Goal: Complete application form

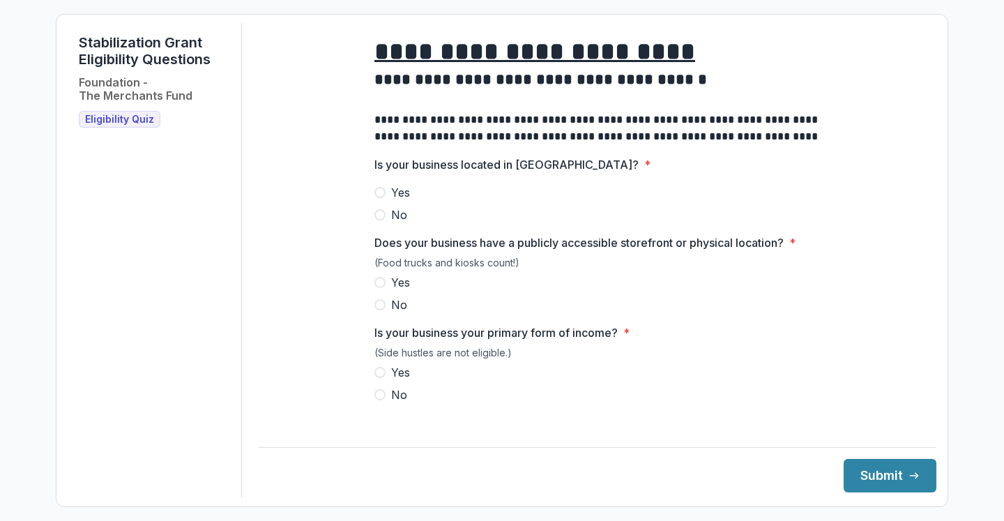
click at [395, 200] on span "Yes" at bounding box center [400, 192] width 19 height 17
click at [403, 291] on span "Yes" at bounding box center [400, 282] width 19 height 17
click at [398, 381] on span "Yes" at bounding box center [400, 372] width 19 height 17
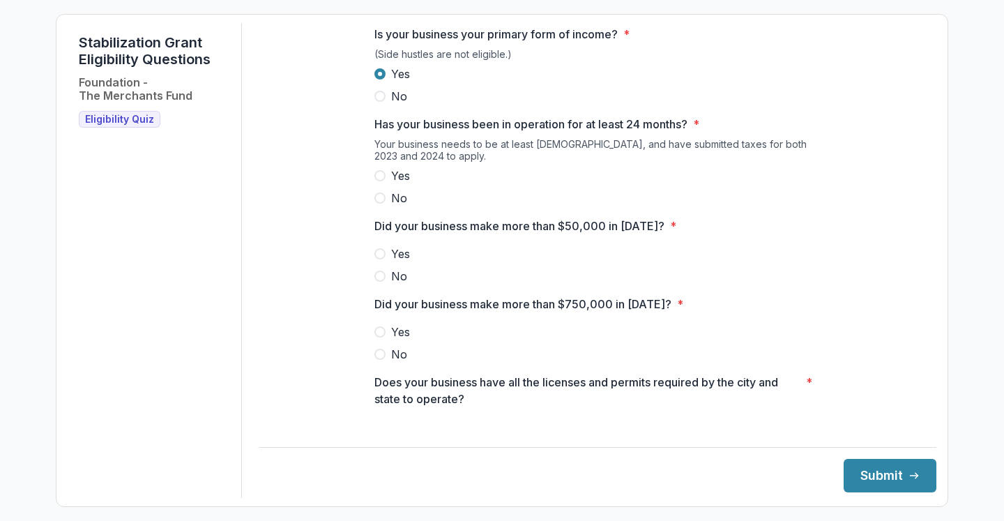
scroll to position [303, 0]
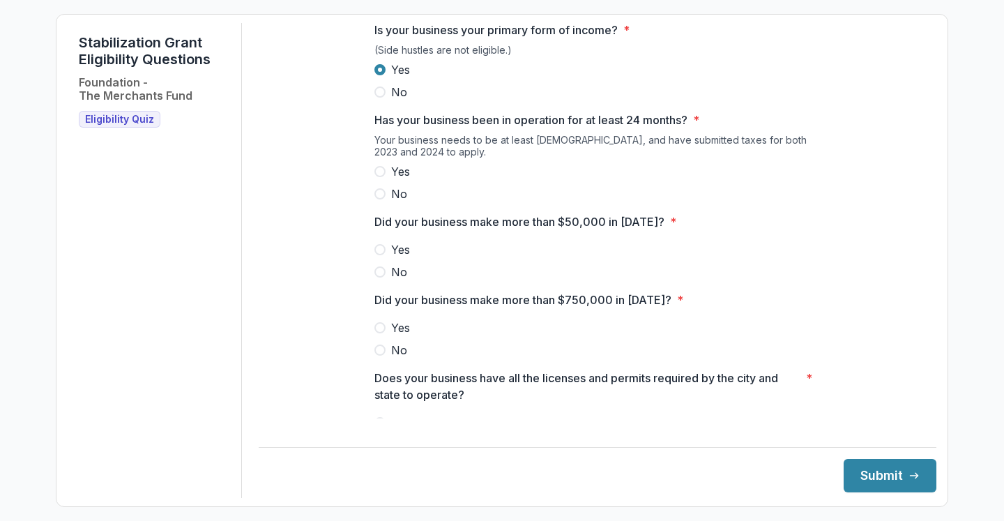
click at [400, 180] on span "Yes" at bounding box center [400, 171] width 19 height 17
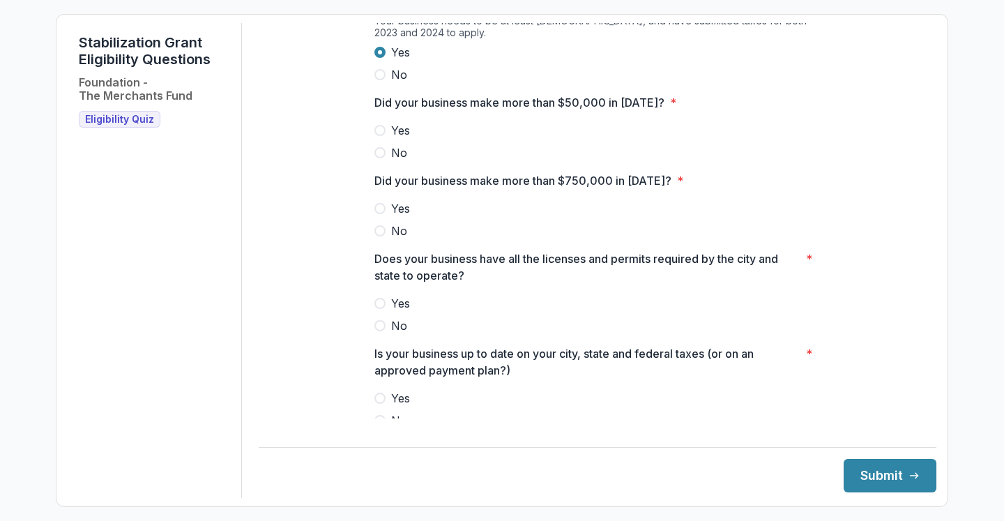
scroll to position [424, 0]
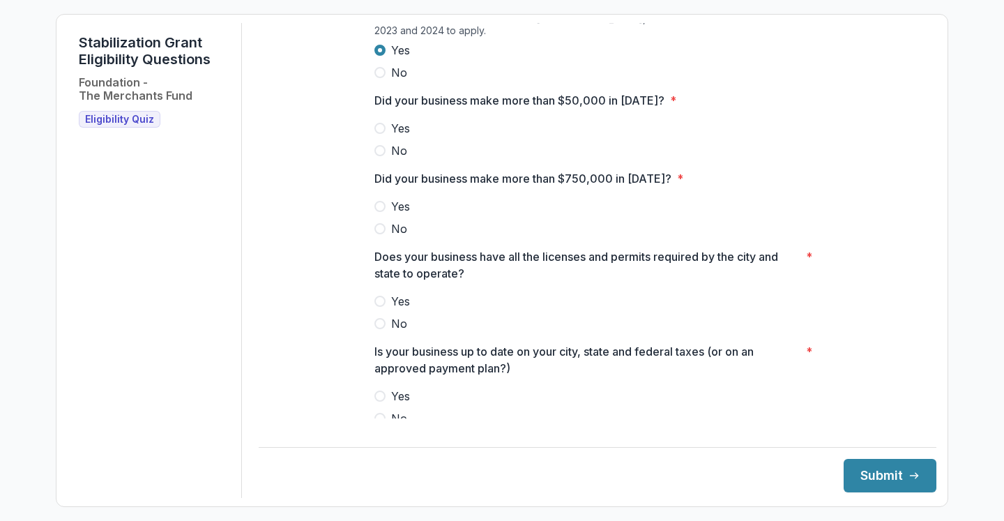
click at [402, 137] on span "Yes" at bounding box center [400, 128] width 19 height 17
click at [397, 237] on span "No" at bounding box center [399, 228] width 16 height 17
click at [407, 307] on span "Yes" at bounding box center [400, 301] width 19 height 17
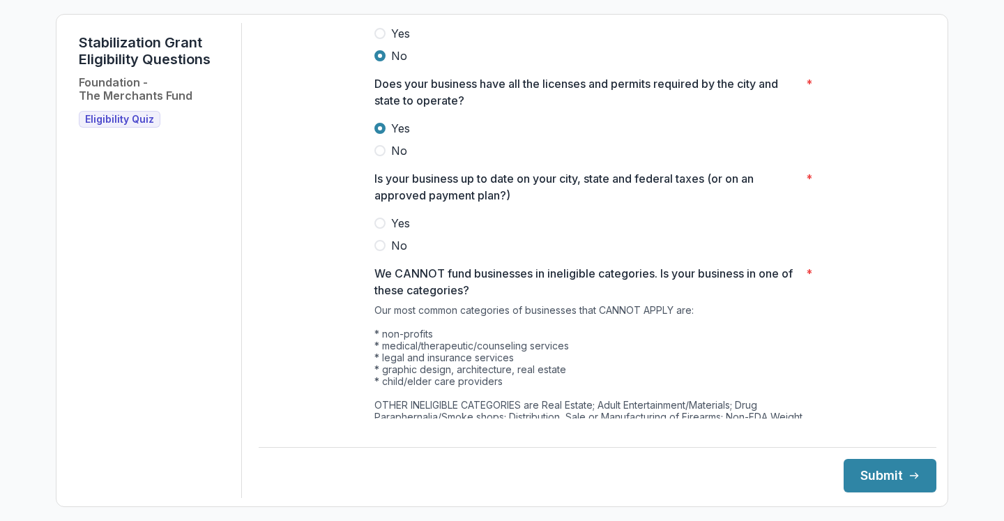
scroll to position [598, 0]
click at [400, 230] on span "Yes" at bounding box center [400, 221] width 19 height 17
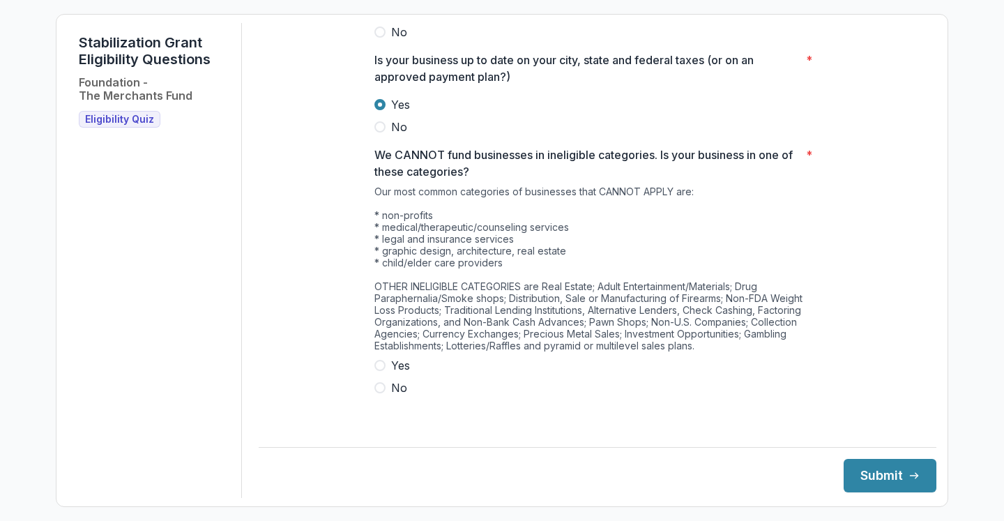
scroll to position [715, 0]
click at [398, 397] on span "No" at bounding box center [399, 388] width 16 height 17
click at [856, 471] on button "Submit" at bounding box center [890, 475] width 93 height 33
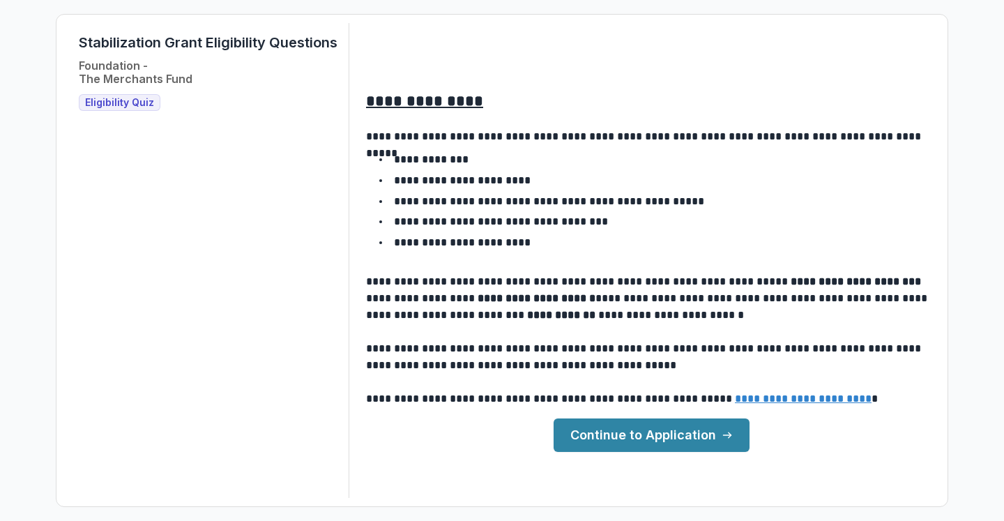
click at [660, 443] on link "Continue to Application" at bounding box center [652, 434] width 196 height 33
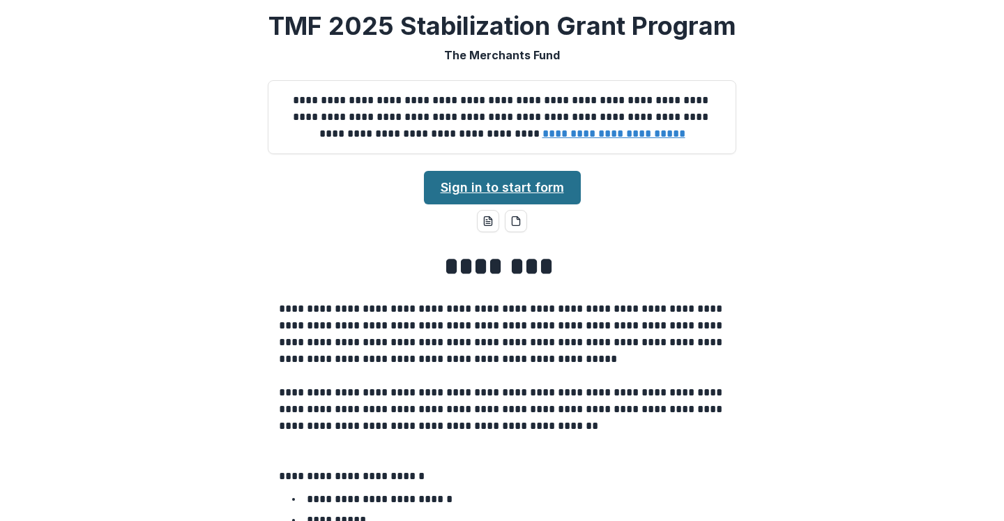
click at [537, 196] on link "Sign in to start form" at bounding box center [502, 187] width 157 height 33
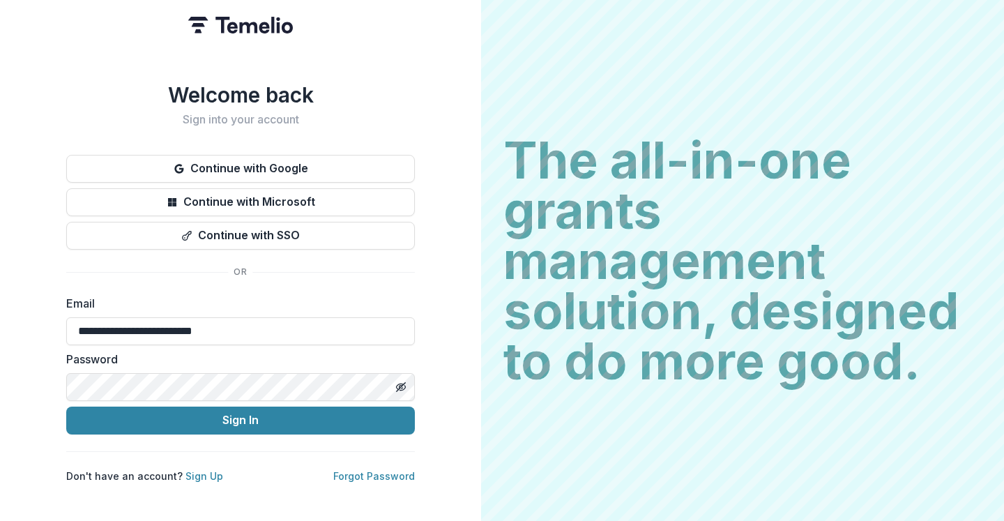
type input "**********"
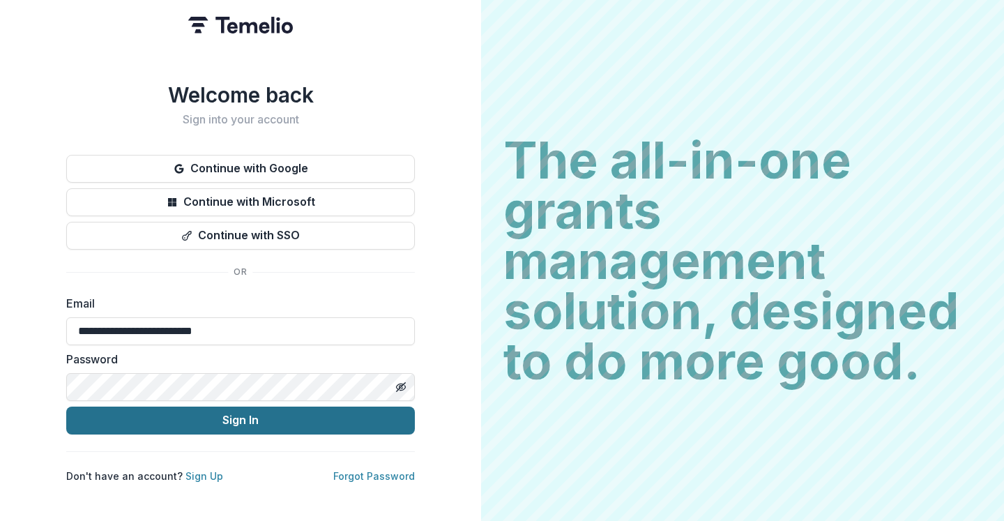
click at [227, 418] on button "Sign In" at bounding box center [240, 421] width 349 height 28
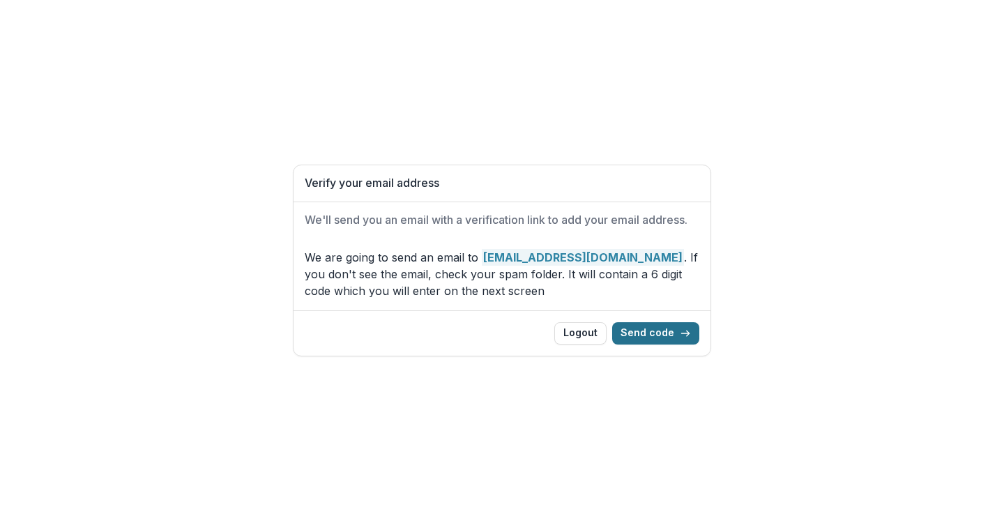
click at [663, 335] on button "Send code" at bounding box center [655, 333] width 87 height 22
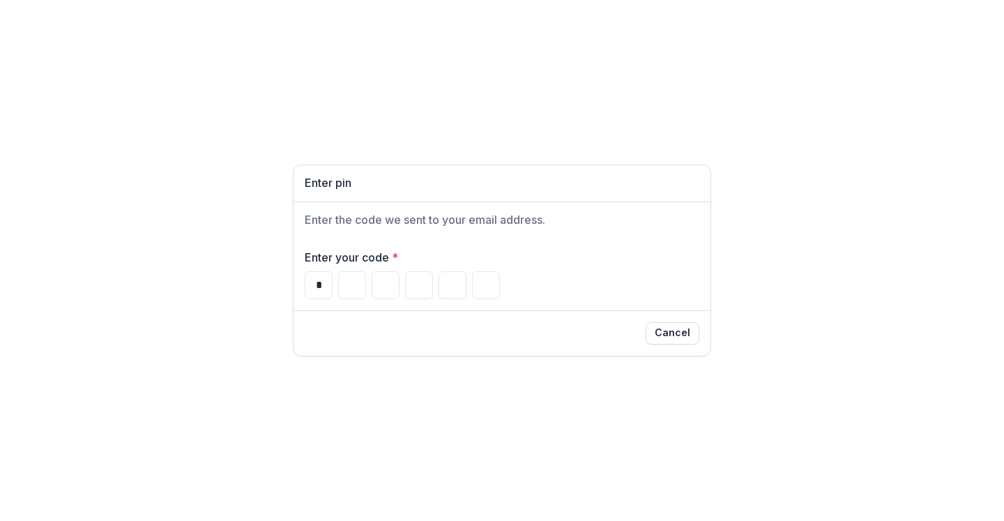
type input "*"
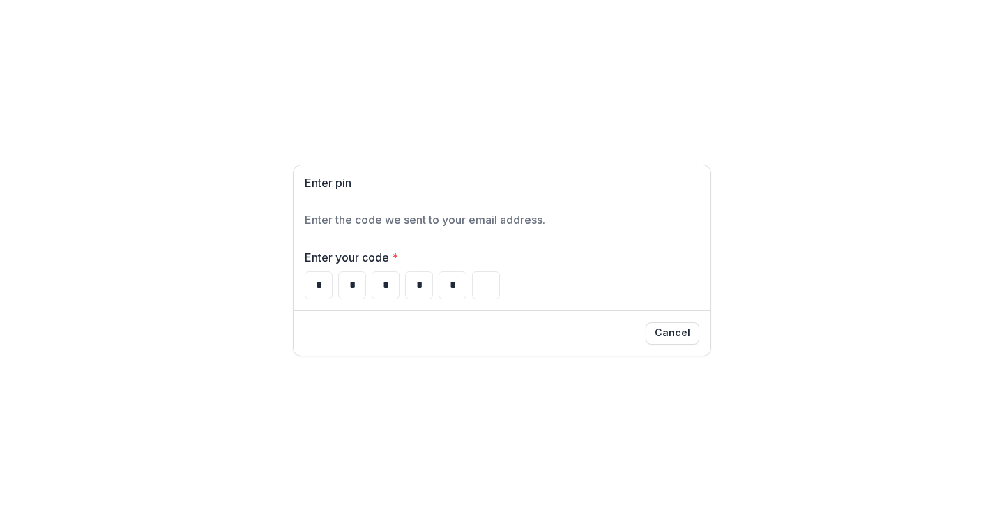
type input "*"
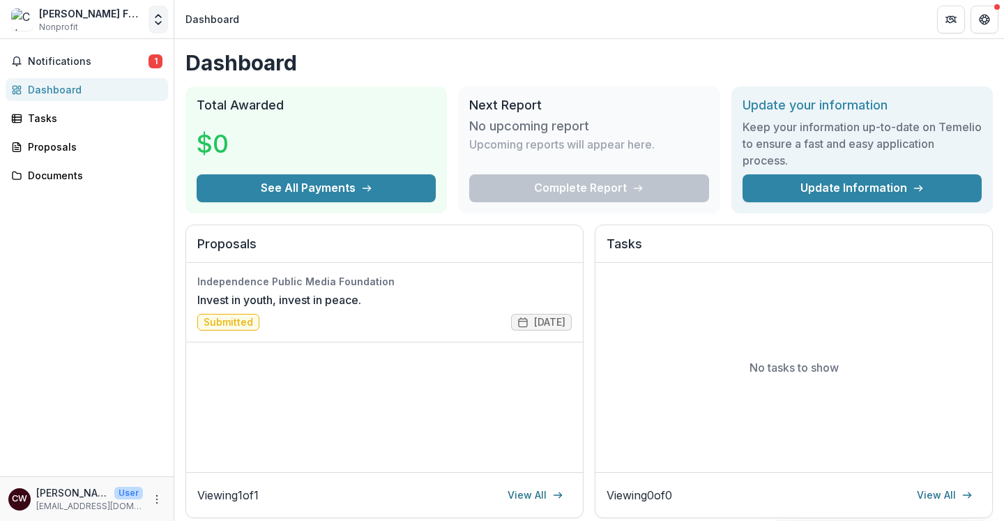
click at [158, 24] on polyline "Open entity switcher" at bounding box center [158, 23] width 6 height 3
click at [149, 18] on button "Open entity switcher" at bounding box center [159, 20] width 20 height 28
click at [125, 79] on link "Settings" at bounding box center [86, 77] width 167 height 23
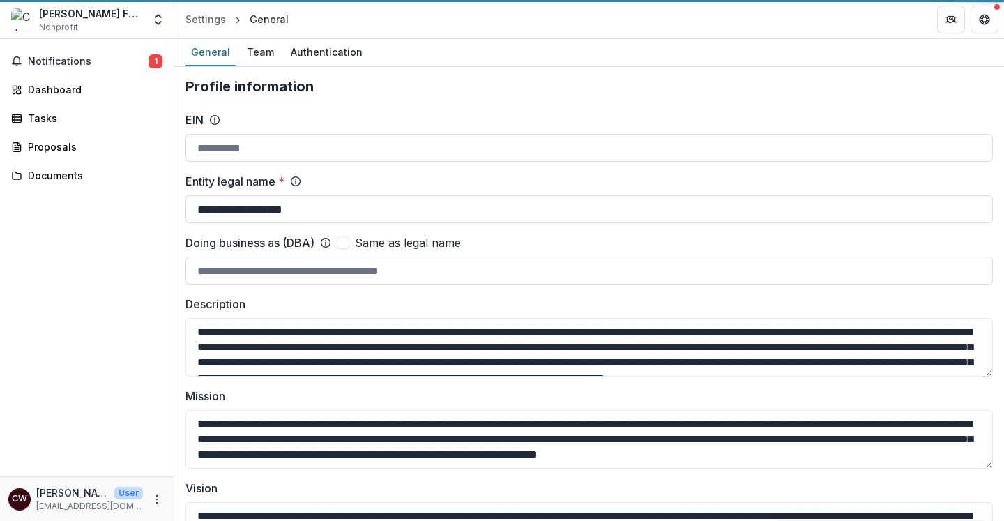
type input "**********"
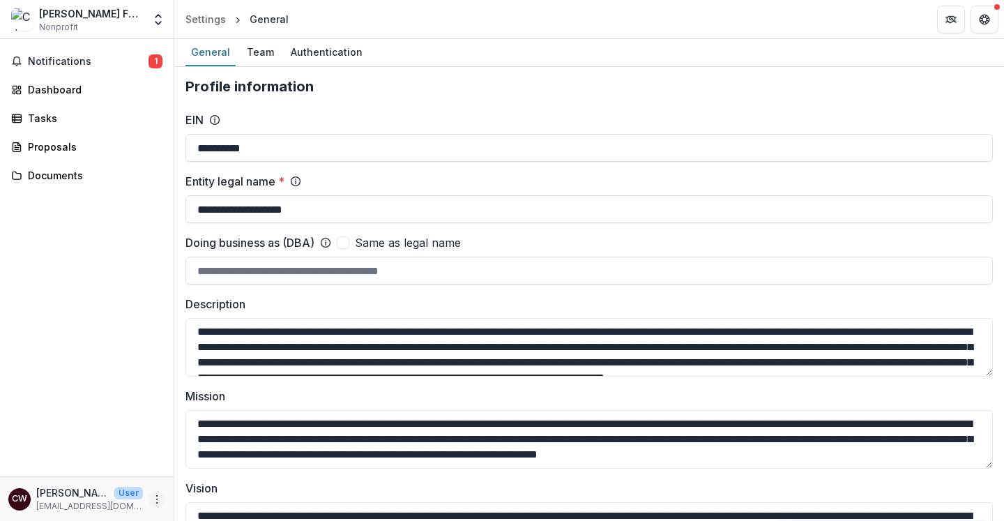
click at [156, 497] on icon "More" at bounding box center [156, 499] width 11 height 11
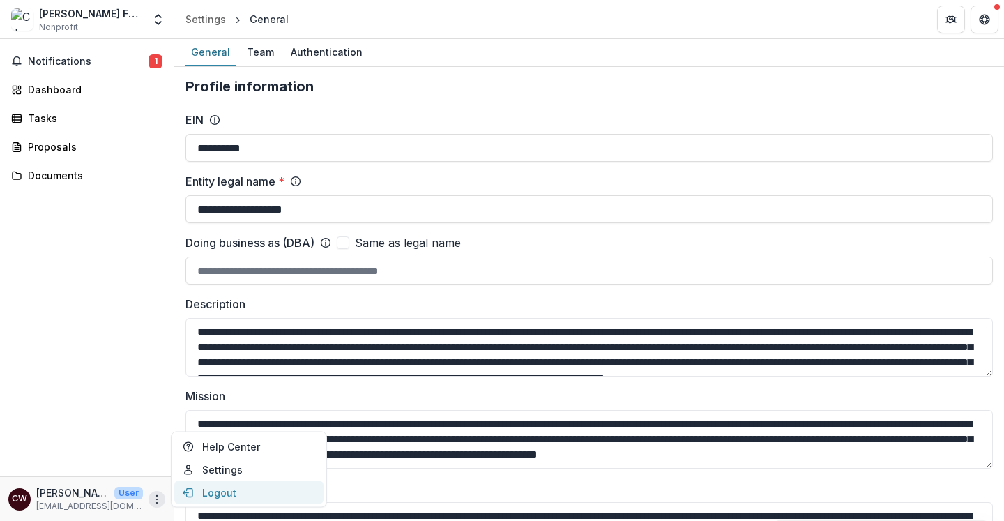
click at [207, 491] on button "Logout" at bounding box center [248, 492] width 149 height 23
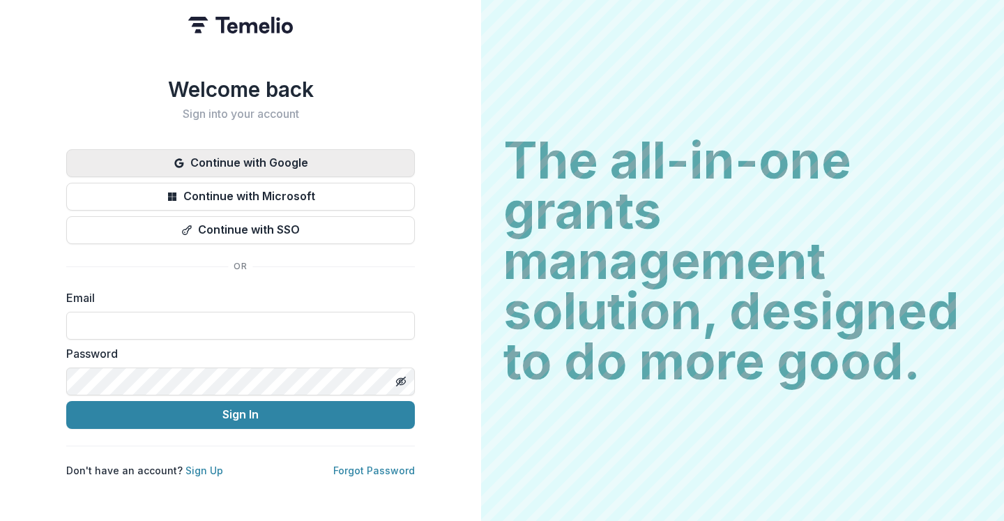
click at [259, 169] on button "Continue with Google" at bounding box center [240, 163] width 349 height 28
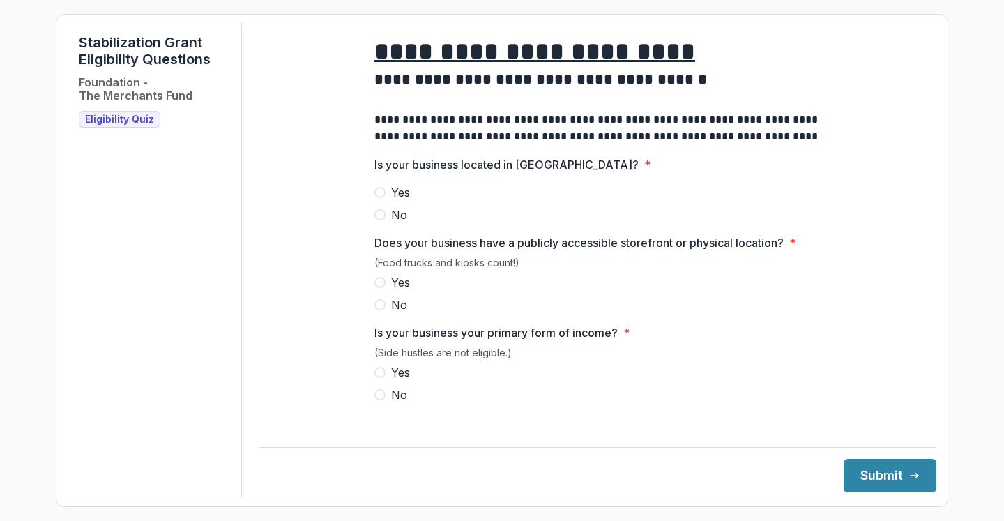
click at [402, 201] on span "Yes" at bounding box center [400, 192] width 19 height 17
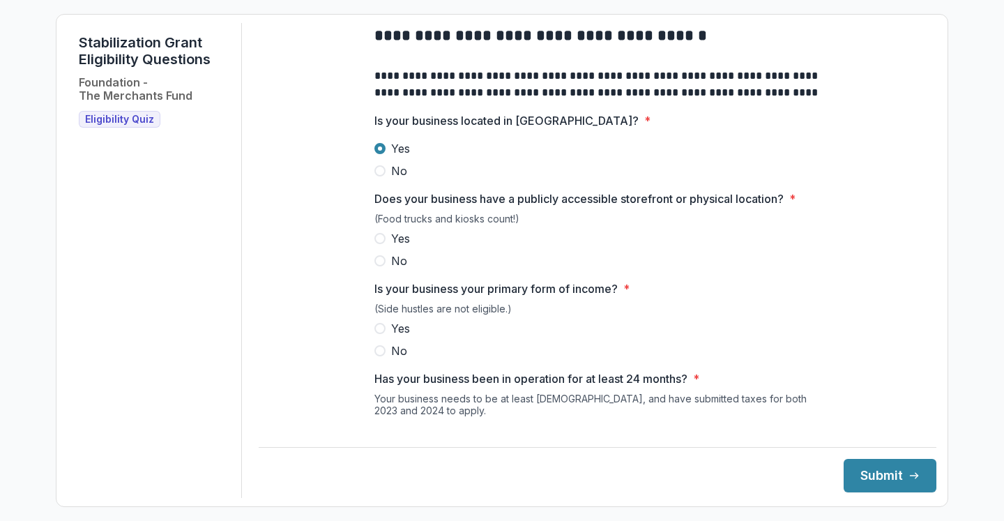
scroll to position [48, 0]
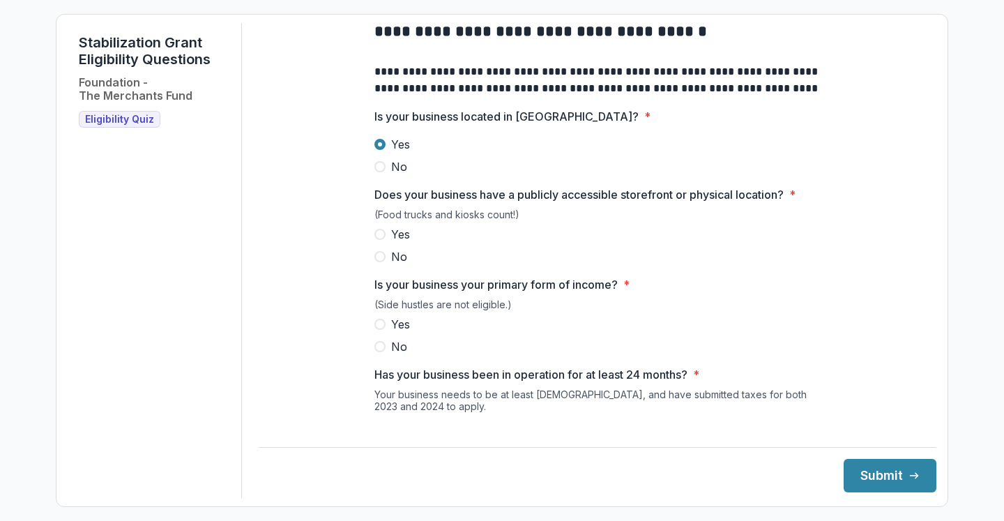
click at [400, 243] on span "Yes" at bounding box center [400, 234] width 19 height 17
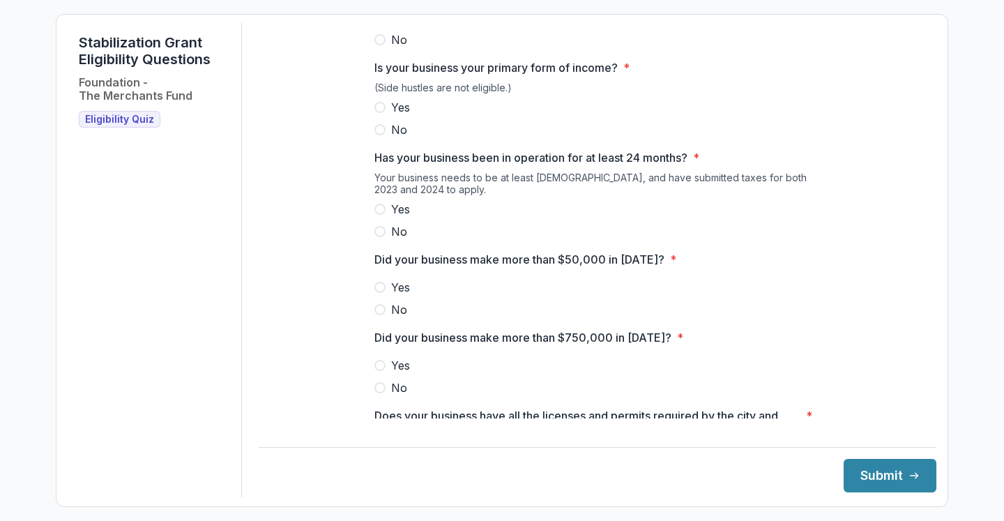
scroll to position [278, 0]
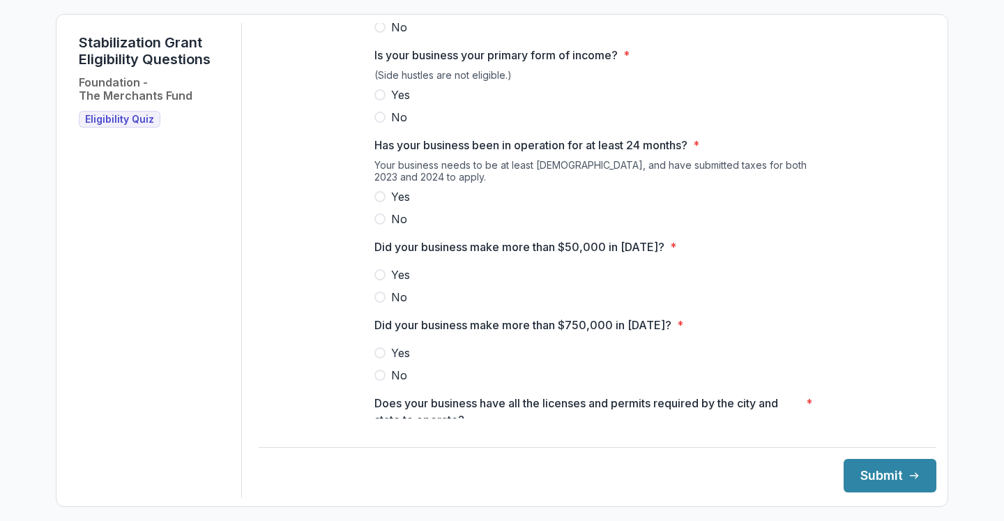
click at [395, 103] on span "Yes" at bounding box center [400, 94] width 19 height 17
click at [398, 205] on span "Yes" at bounding box center [400, 196] width 19 height 17
click at [400, 283] on span "Yes" at bounding box center [400, 274] width 19 height 17
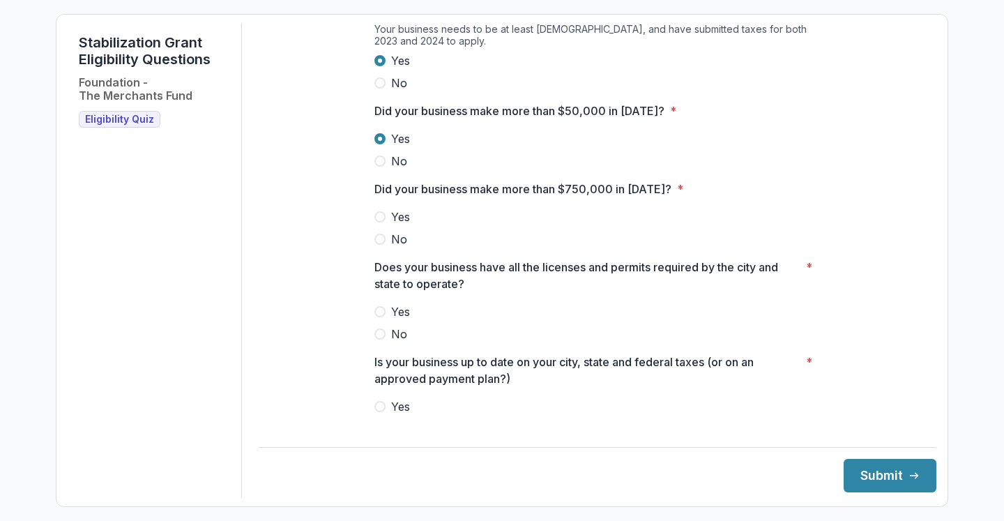
scroll to position [416, 0]
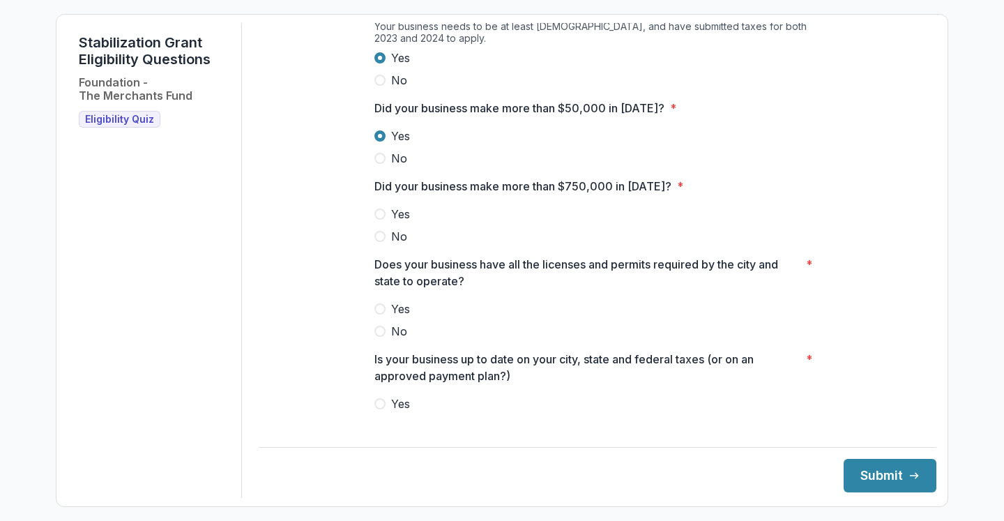
click at [397, 245] on span "No" at bounding box center [399, 236] width 16 height 17
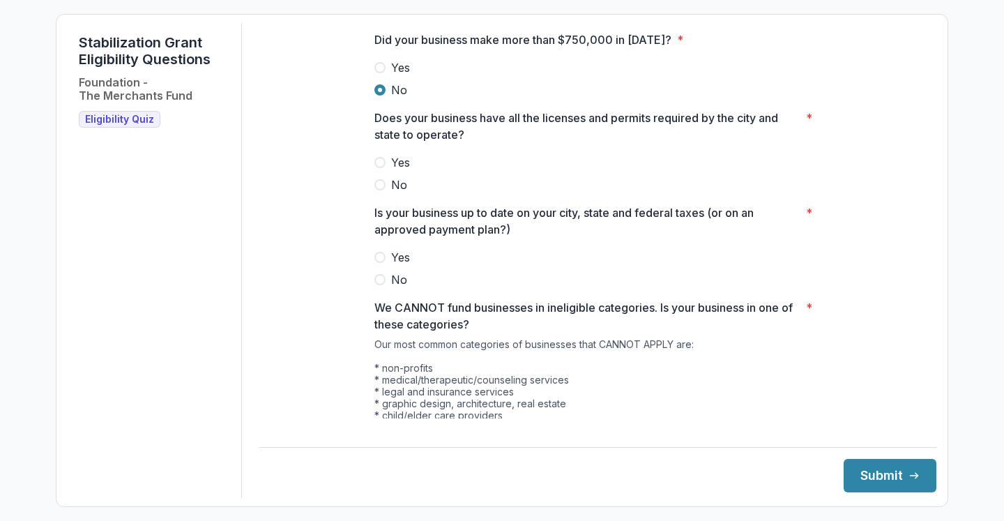
scroll to position [574, 0]
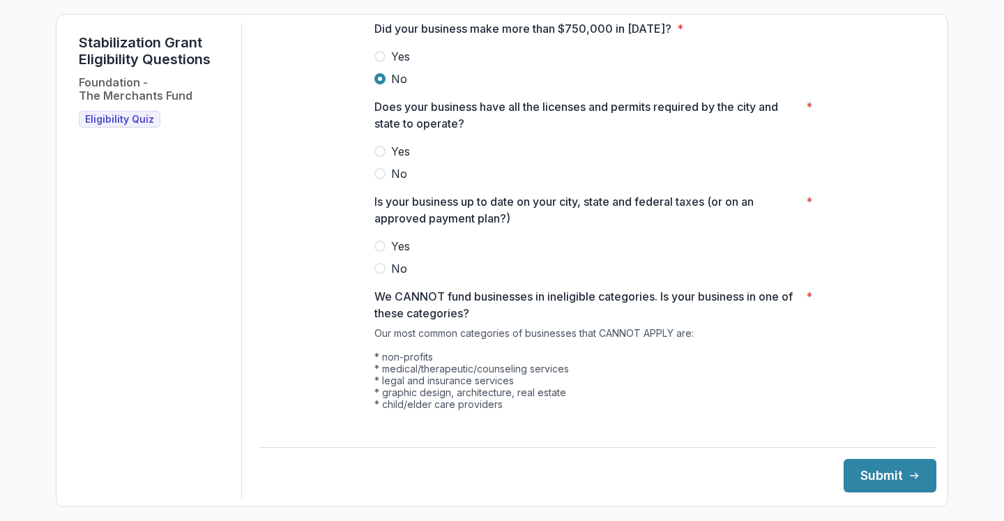
click at [397, 157] on span "Yes" at bounding box center [400, 151] width 19 height 17
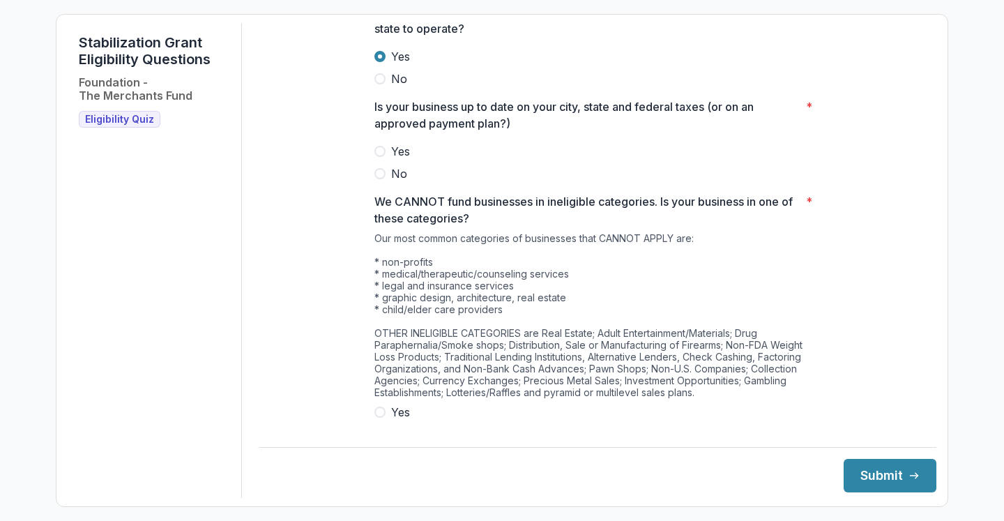
scroll to position [695, 0]
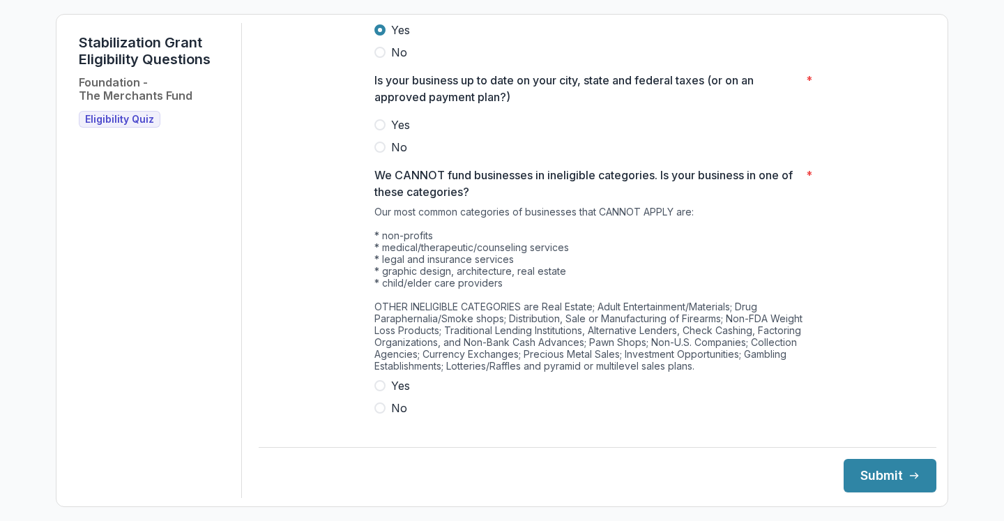
click at [400, 133] on span "Yes" at bounding box center [400, 124] width 19 height 17
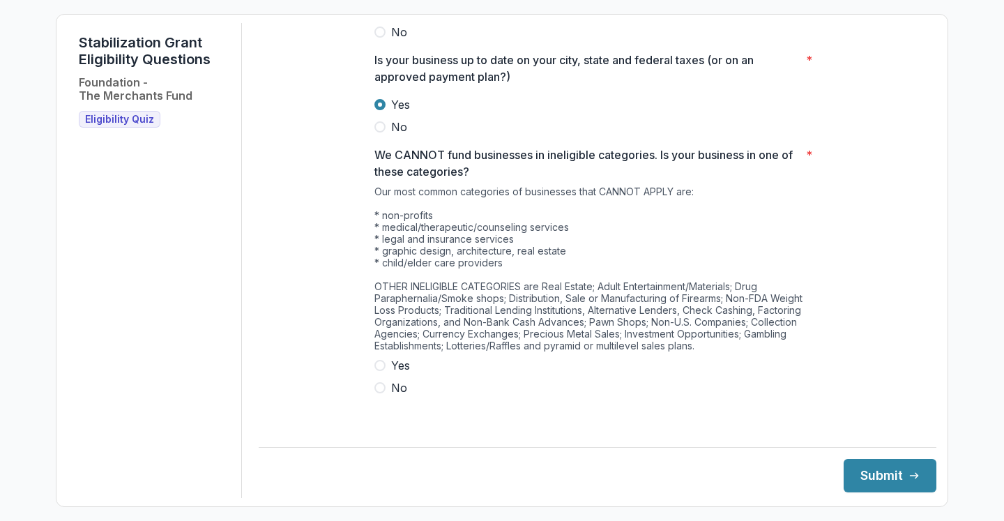
scroll to position [715, 0]
click at [401, 397] on span "No" at bounding box center [399, 388] width 16 height 17
click at [855, 471] on button "Submit" at bounding box center [890, 475] width 93 height 33
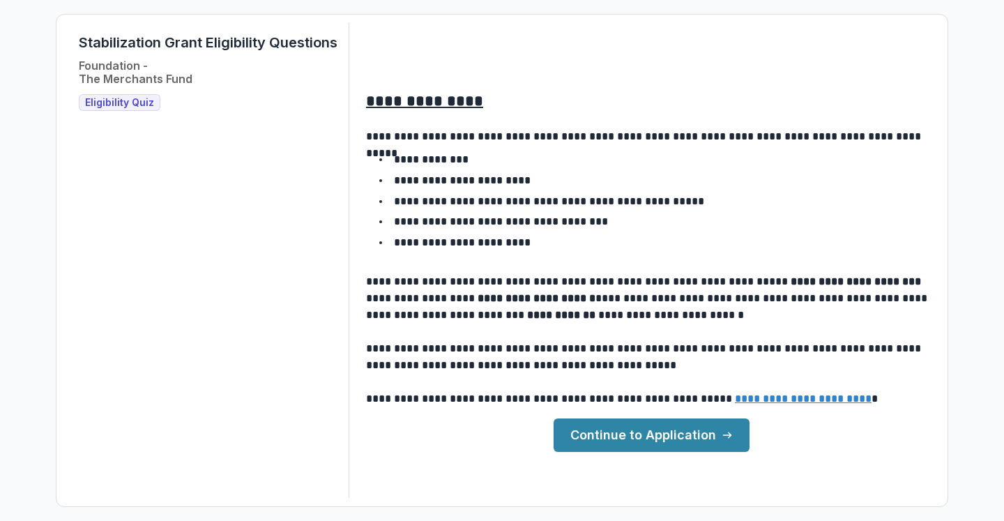
click at [724, 441] on link "Continue to Application" at bounding box center [652, 434] width 196 height 33
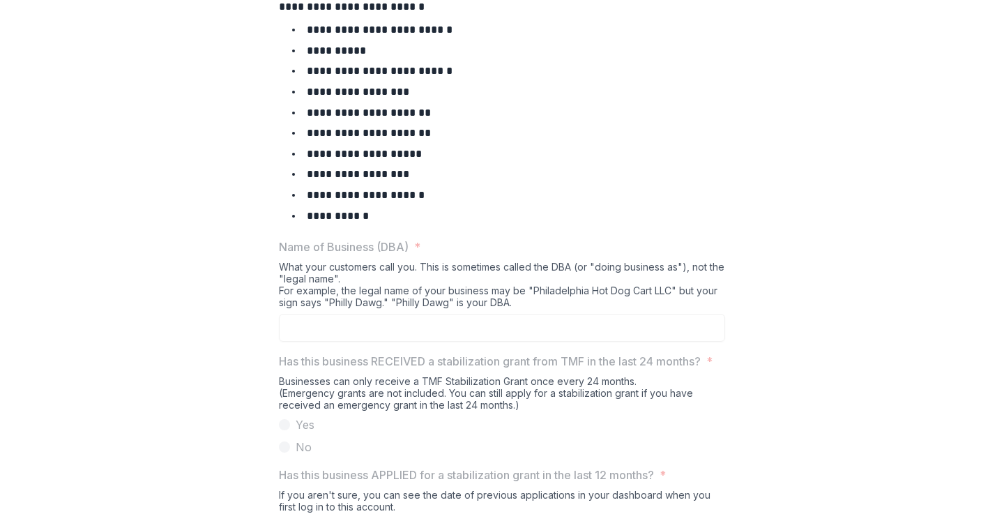
scroll to position [472, 0]
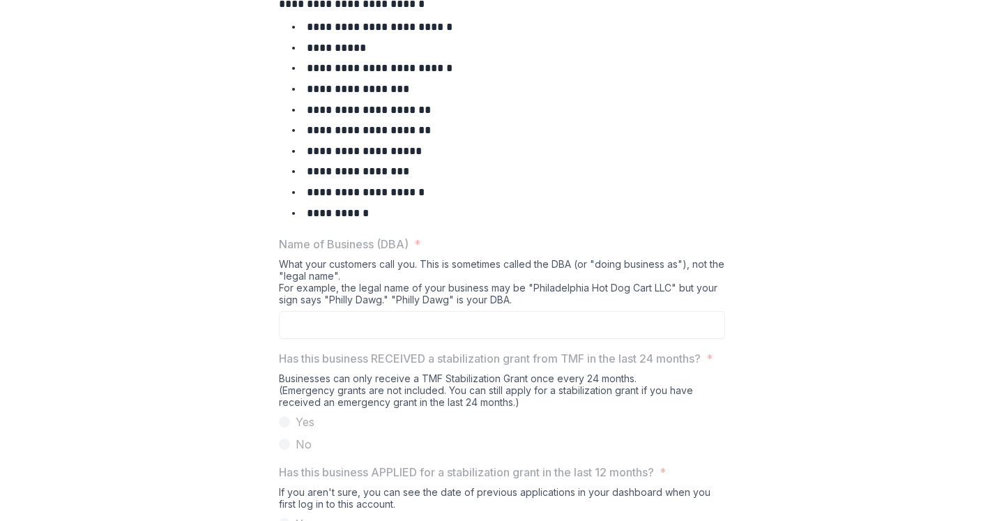
click at [523, 321] on input "Name of Business (DBA) *" at bounding box center [502, 325] width 446 height 28
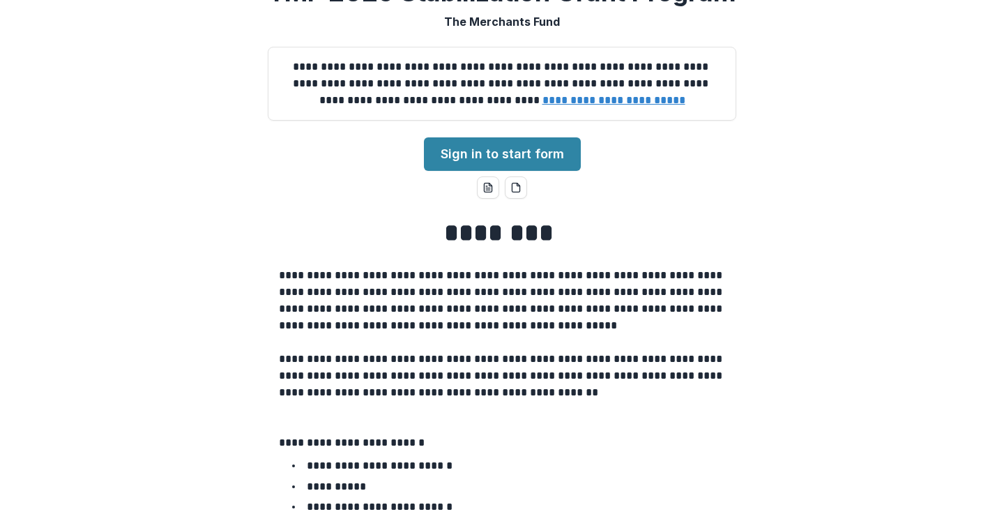
scroll to position [27, 0]
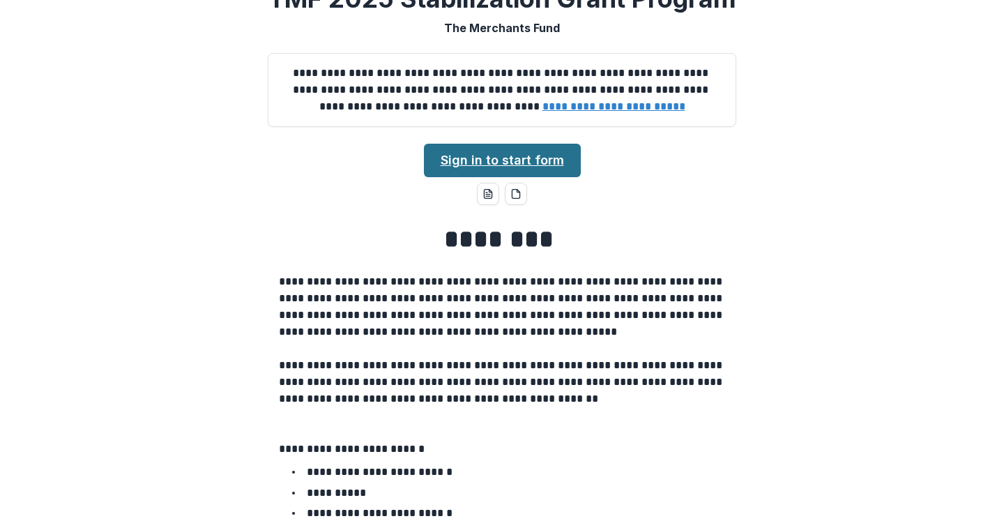
click at [507, 155] on link "Sign in to start form" at bounding box center [502, 160] width 157 height 33
